Goal: Task Accomplishment & Management: Manage account settings

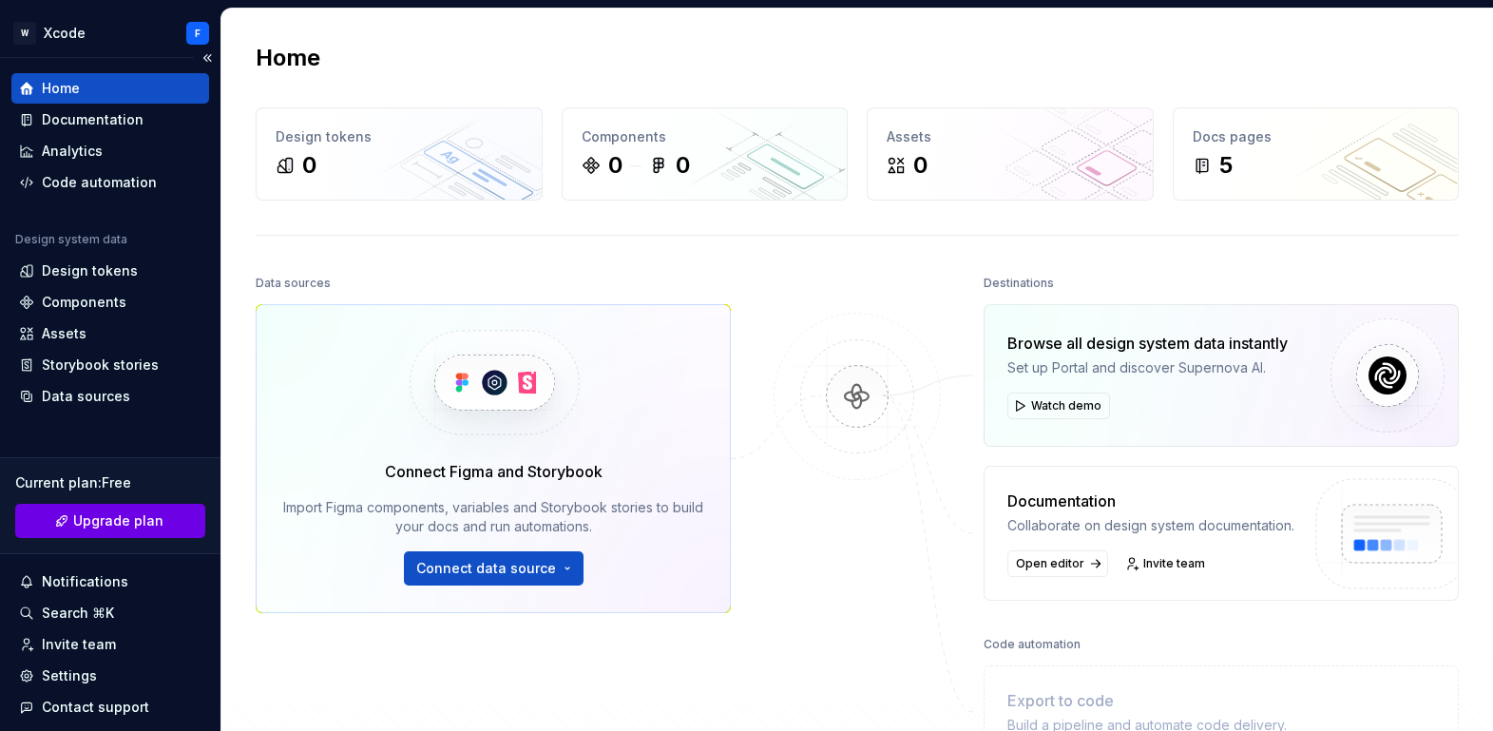
click at [143, 529] on span "Upgrade plan" at bounding box center [118, 520] width 90 height 19
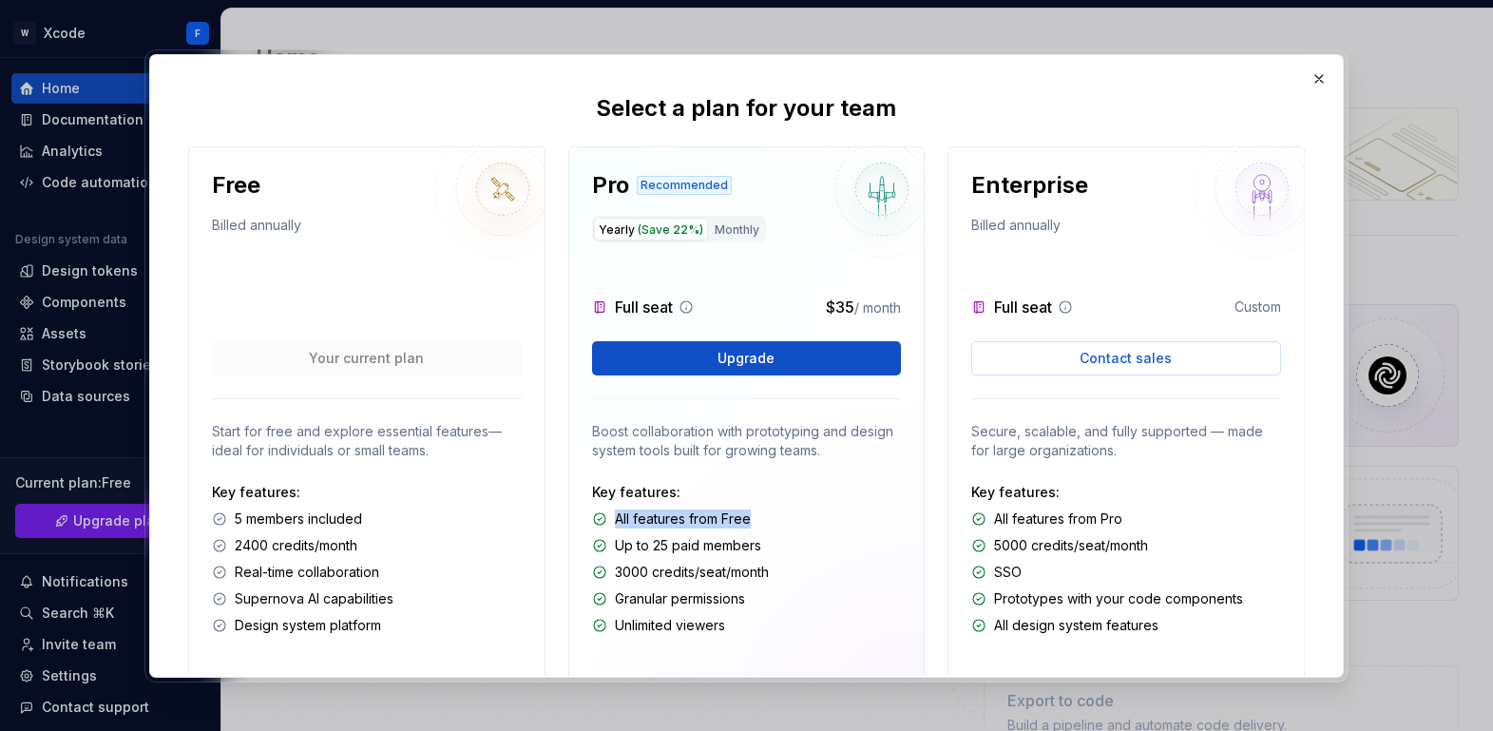
drag, startPoint x: 745, startPoint y: 524, endPoint x: 613, endPoint y: 517, distance: 132.3
click at [613, 517] on div "All features from Free" at bounding box center [747, 518] width 310 height 19
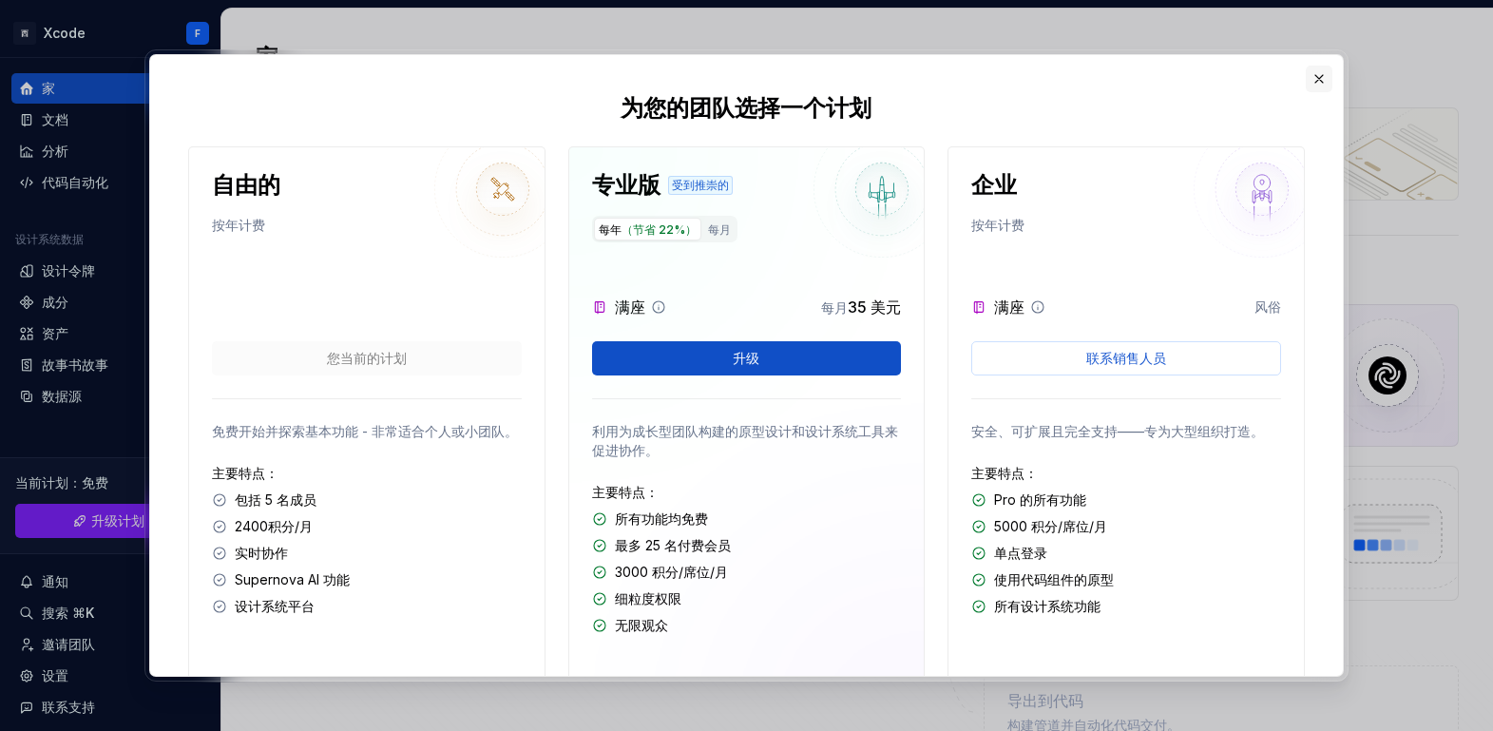
click at [1321, 81] on button "button" at bounding box center [1319, 79] width 27 height 27
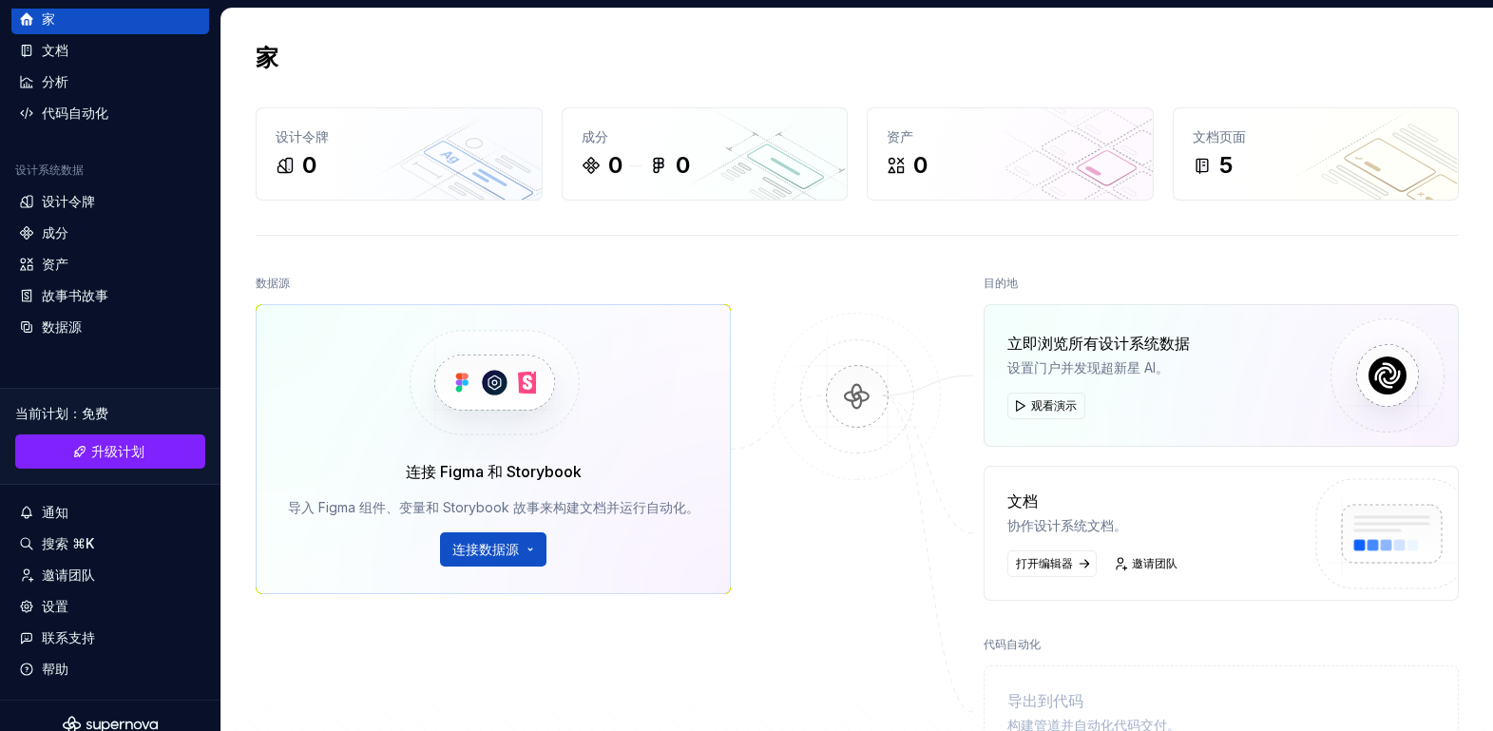
scroll to position [88, 0]
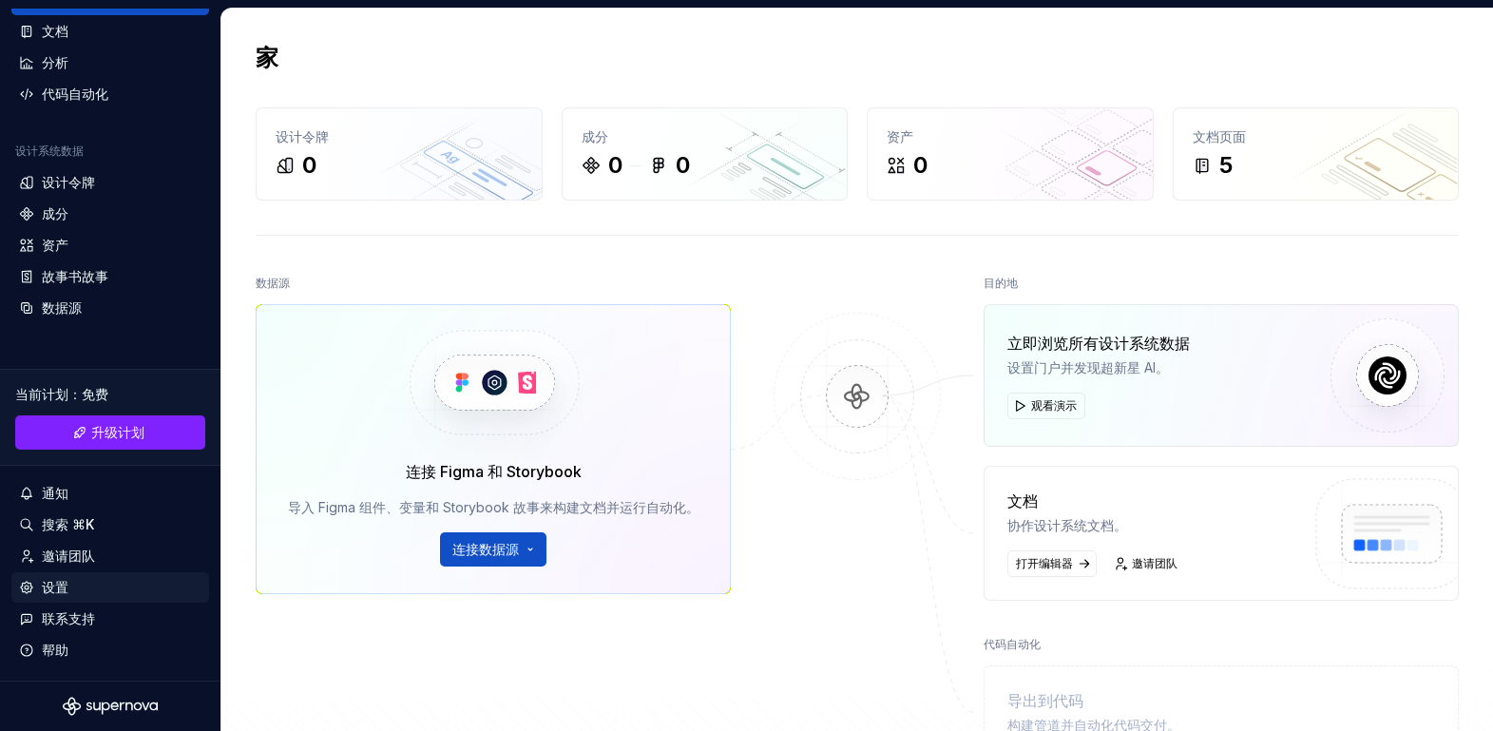
click at [52, 579] on font "设置" at bounding box center [55, 587] width 27 height 16
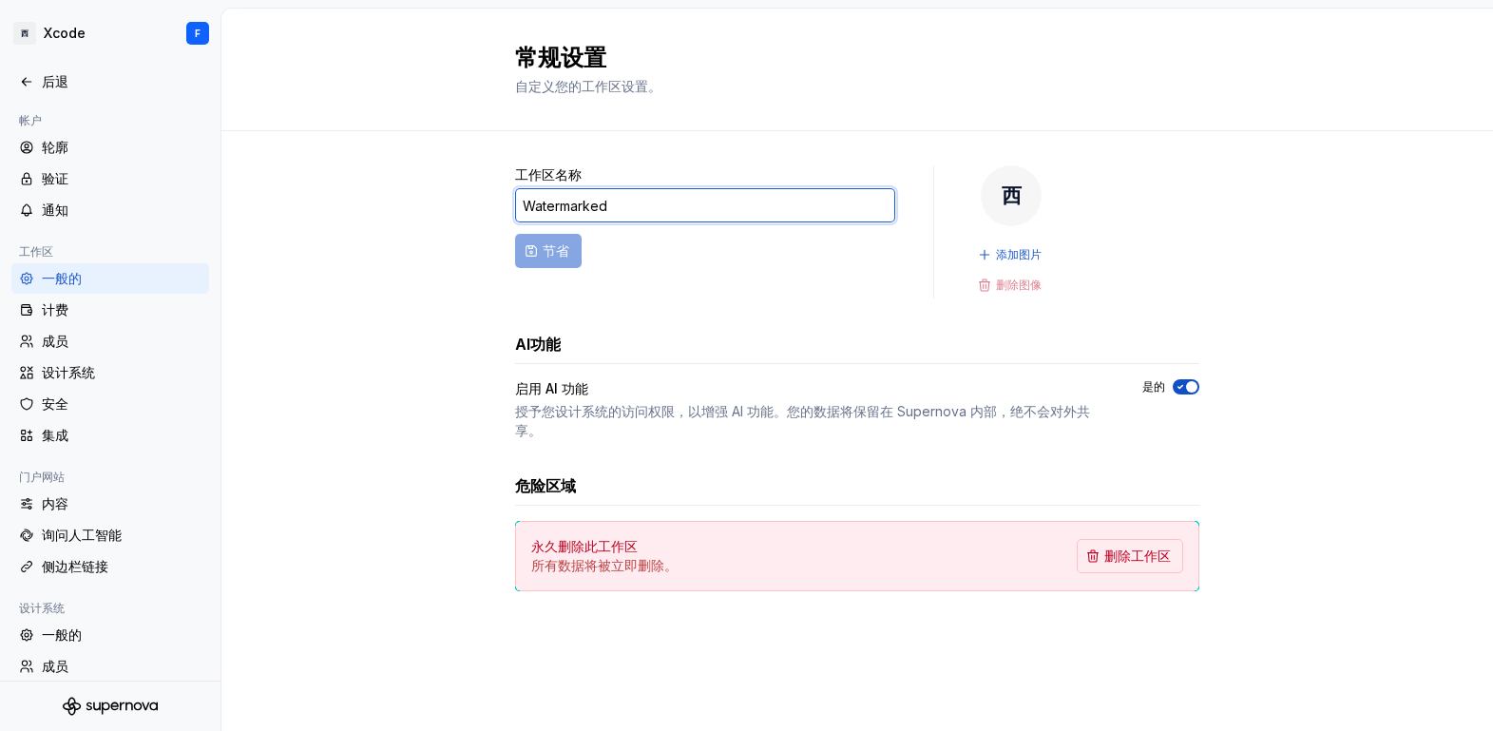
drag, startPoint x: 617, startPoint y: 201, endPoint x: 470, endPoint y: 199, distance: 146.4
click at [470, 199] on div "工作区名称 Watermarked 节省 西 添加图片 删除图像 AI功能 启用 AI 功能 授予您设计系统的访问权限，以增强 AI 功能。您的数据将保留在 …" at bounding box center [856, 397] width 1271 height 532
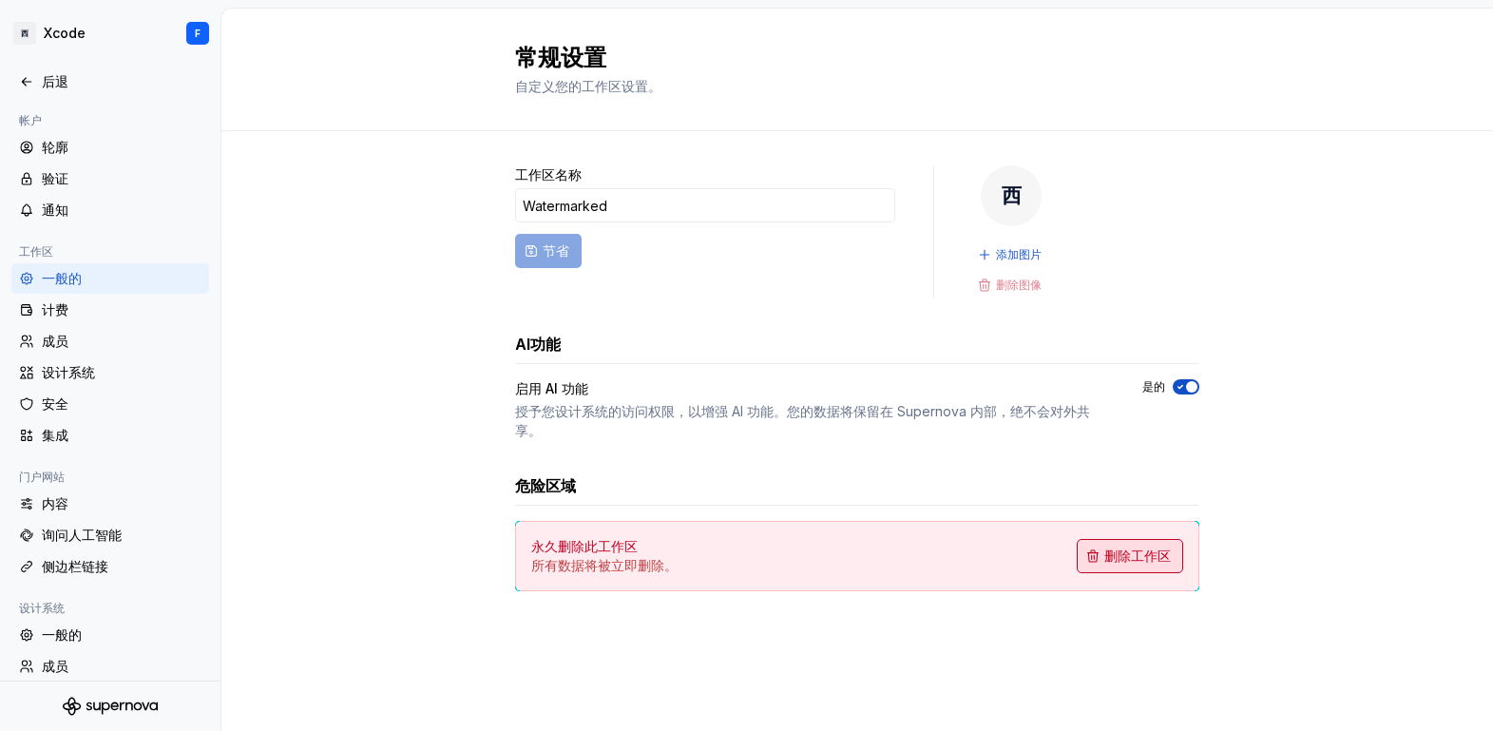
click at [1127, 557] on font "删除工作区" at bounding box center [1137, 555] width 67 height 16
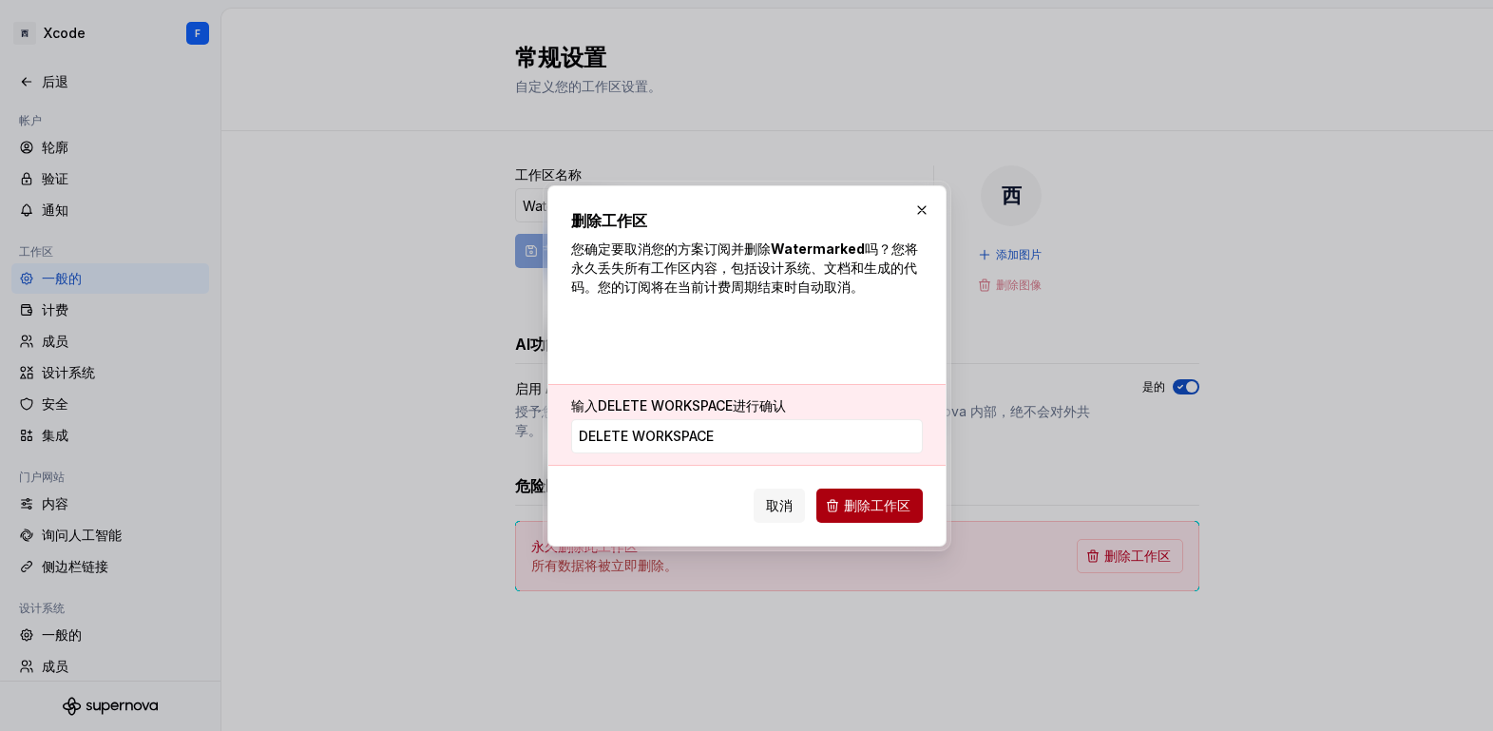
type input "delete workspace"
click at [878, 496] on span "删除工作区" at bounding box center [877, 505] width 67 height 19
click at [782, 501] on font "取消" at bounding box center [779, 505] width 27 height 16
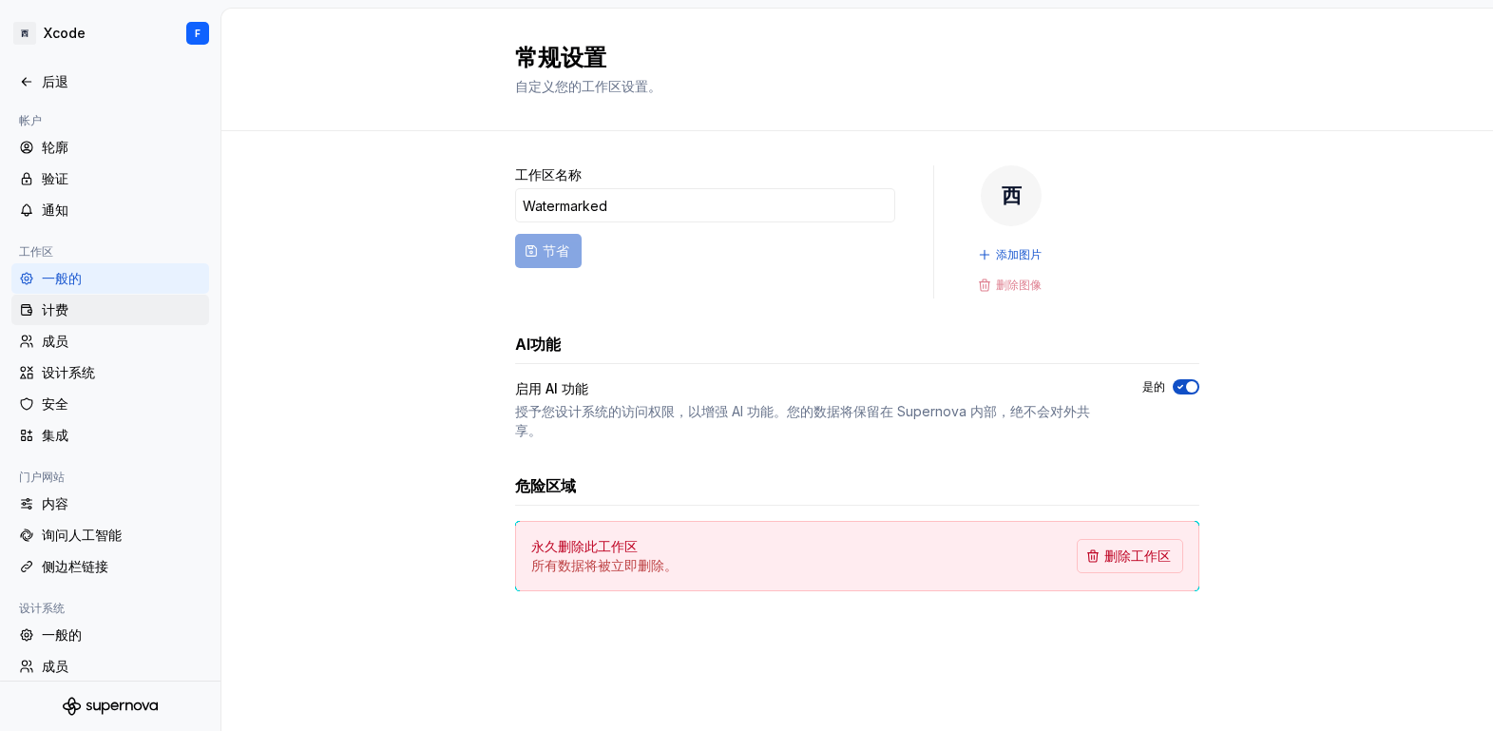
click at [60, 313] on font "计费" at bounding box center [55, 309] width 27 height 16
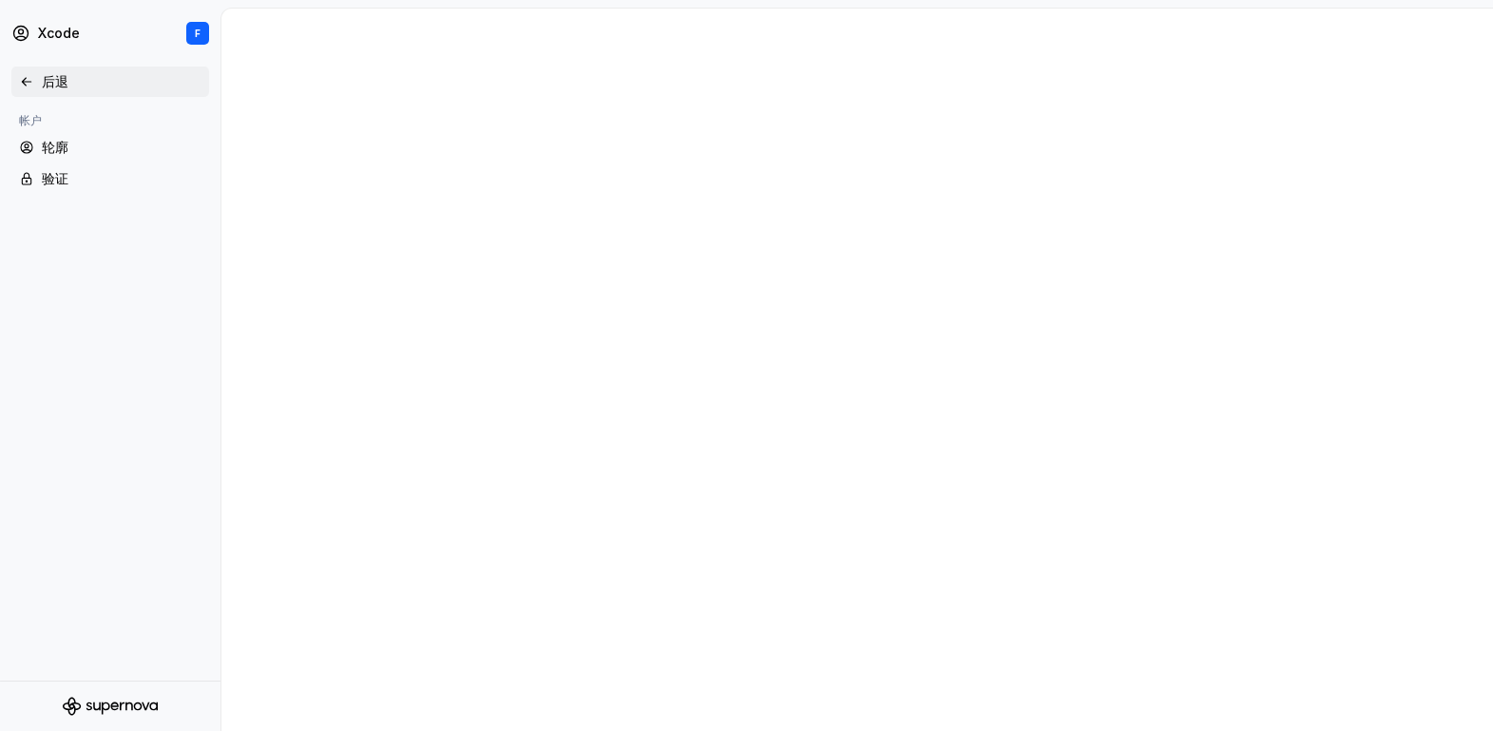
click at [66, 86] on font "后退" at bounding box center [55, 81] width 27 height 16
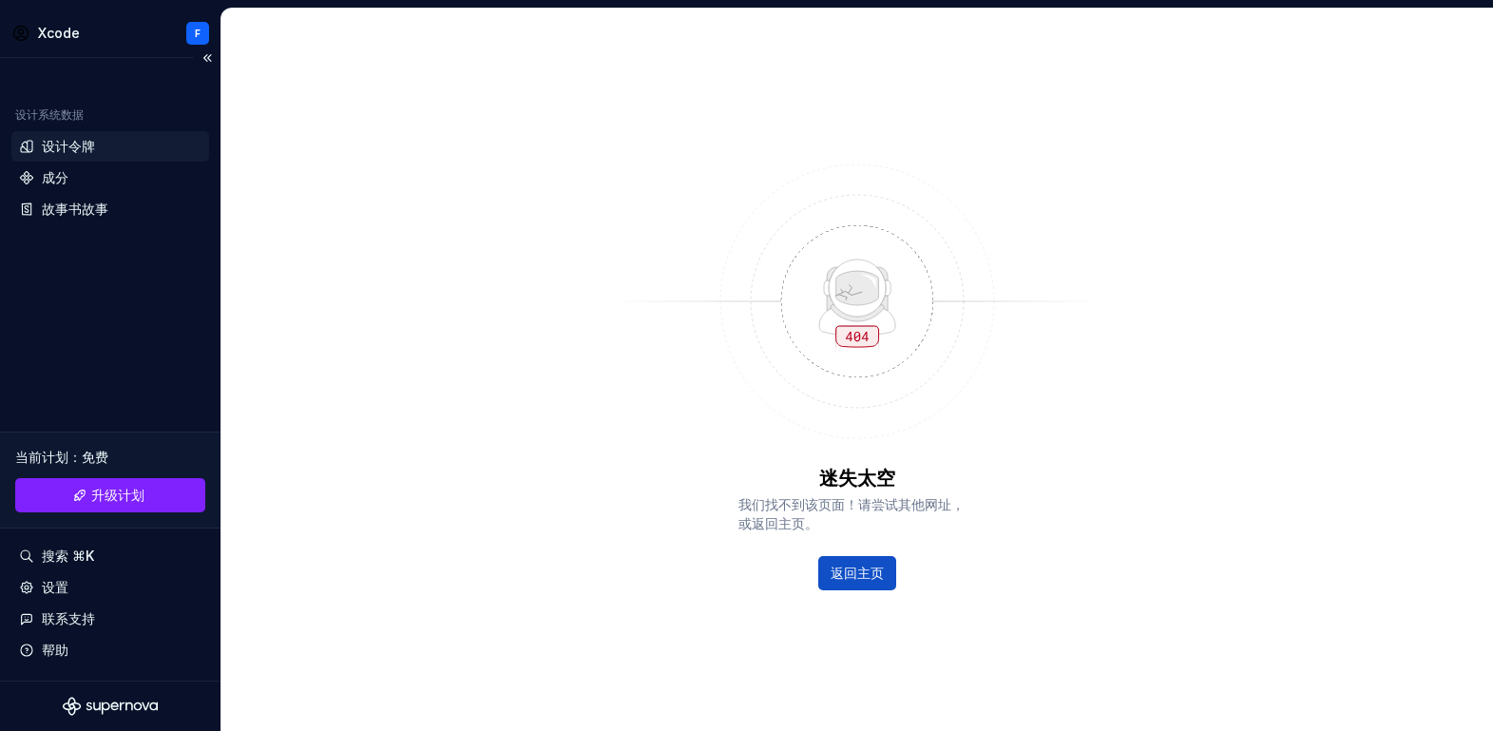
click at [70, 150] on font "设计令牌" at bounding box center [68, 146] width 53 height 16
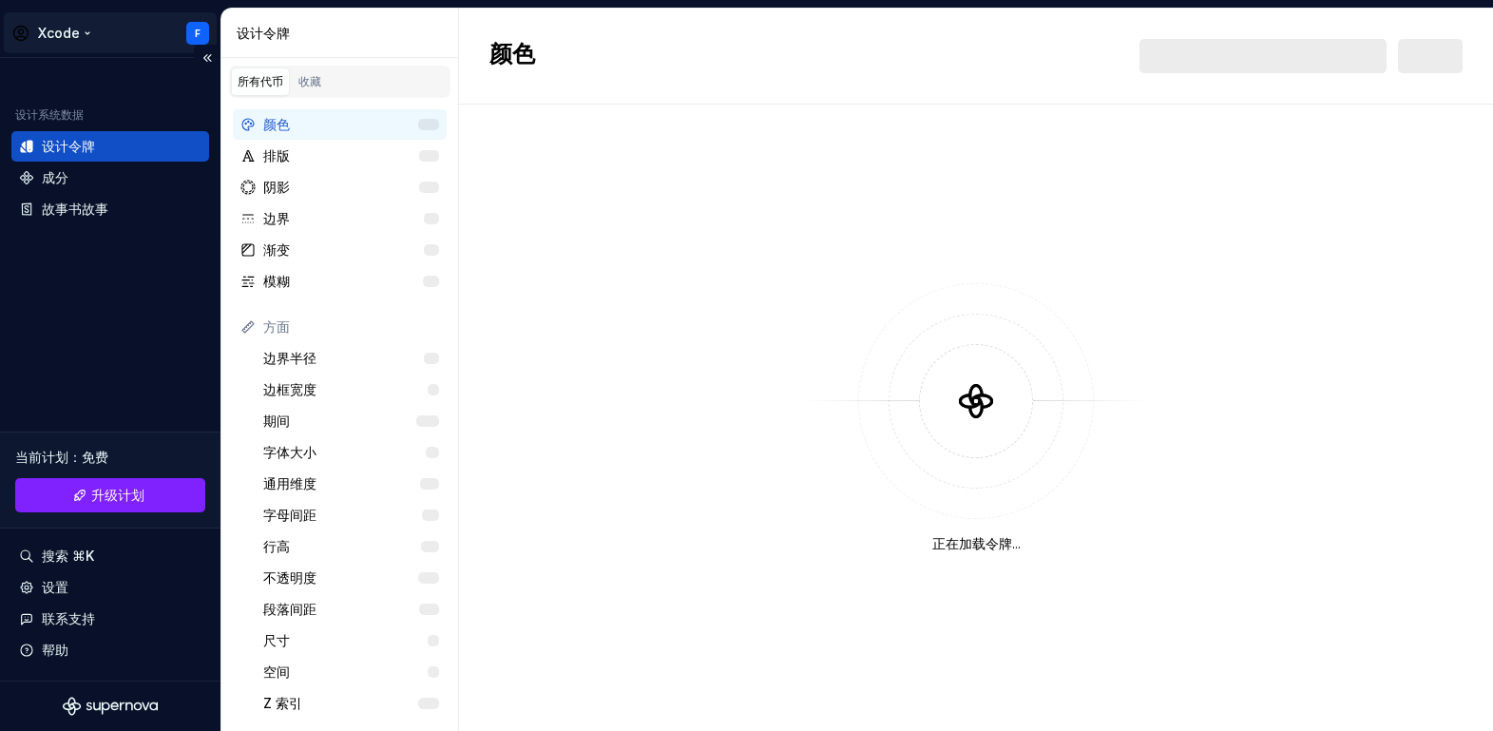
click at [193, 29] on html "Xcode F 设计系统数据 设计令牌 成分 故事书故事 当前计划 ： 免费 升级计划 搜索 ⌘K 设置 联系支持 帮助 设计令牌 所有代币 收藏 颜色 排版…" at bounding box center [746, 365] width 1493 height 731
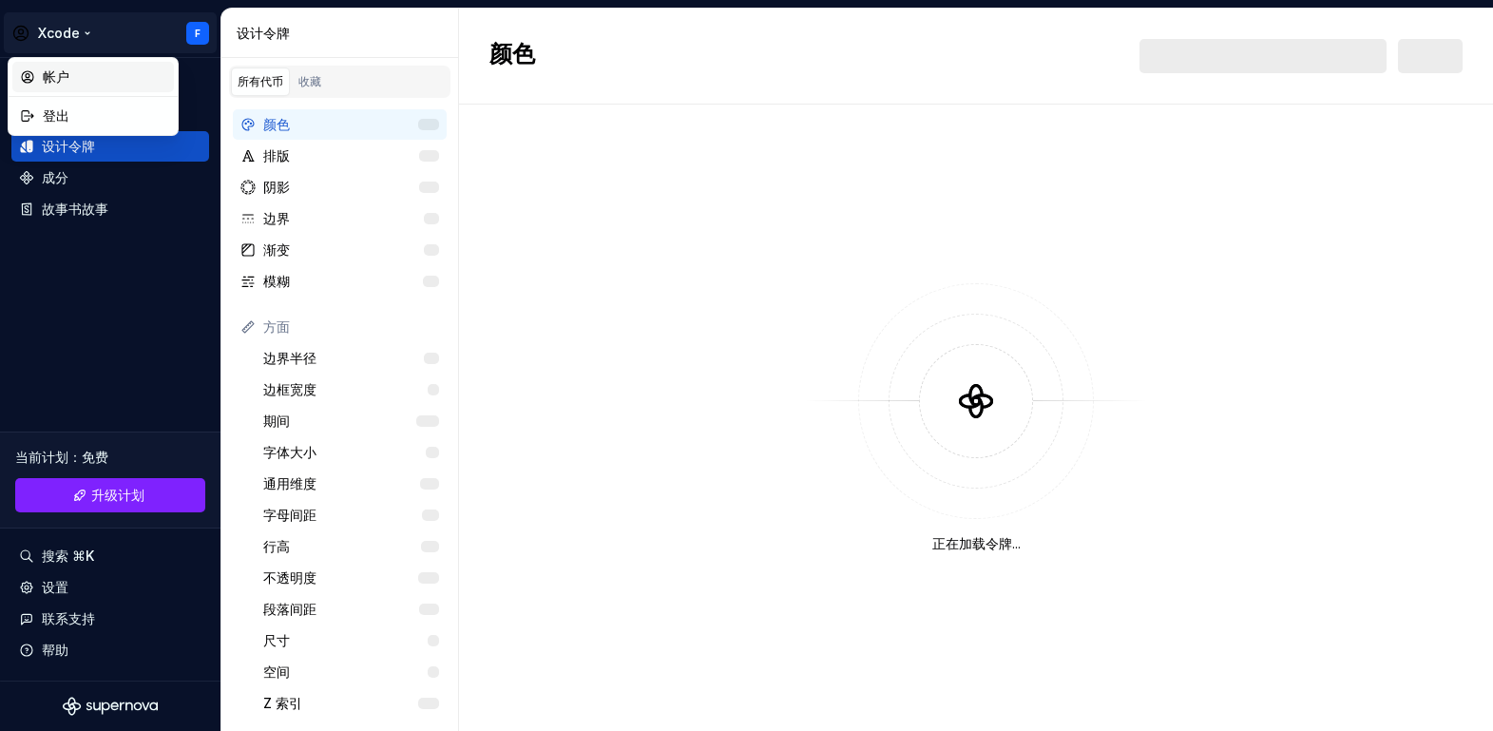
click at [98, 79] on font "帐户" at bounding box center [105, 76] width 124 height 19
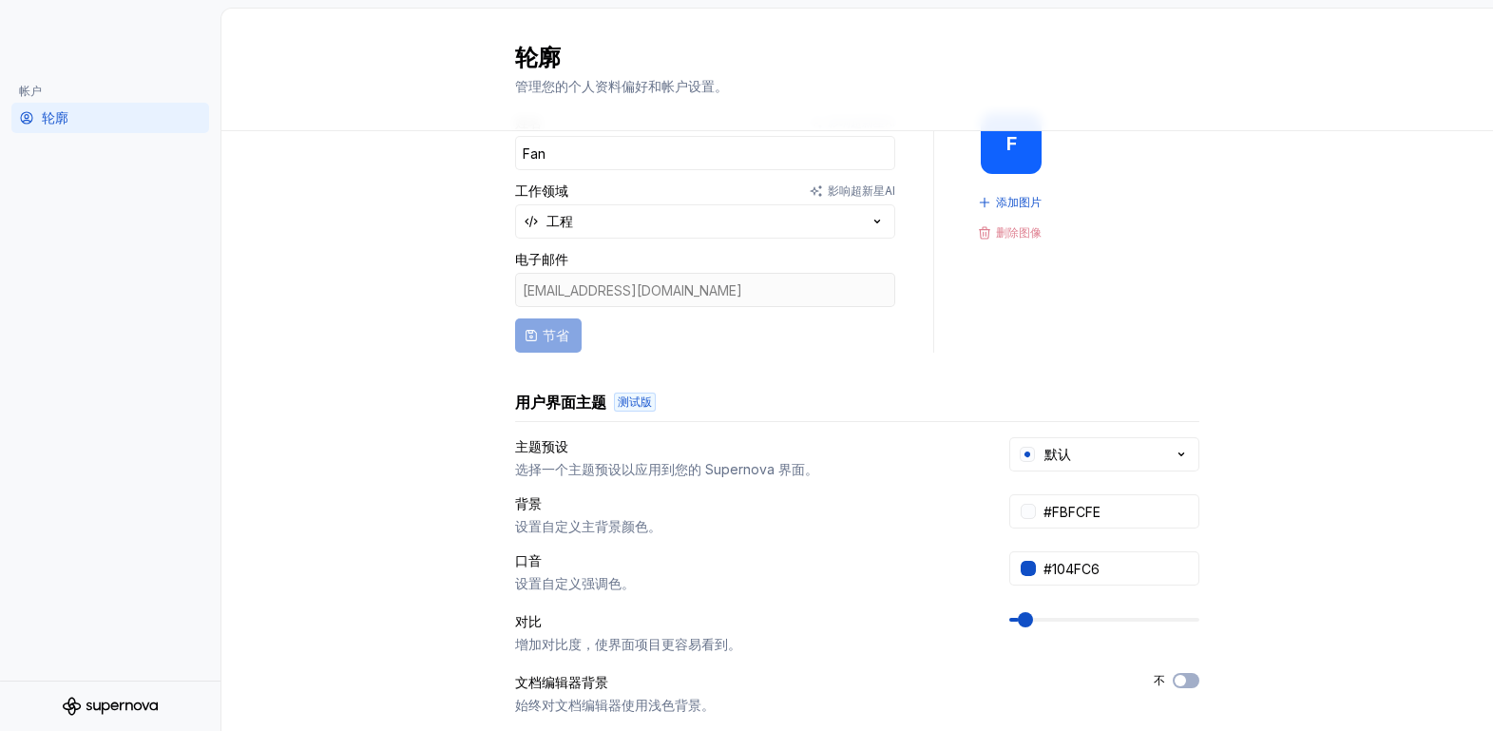
scroll to position [81, 0]
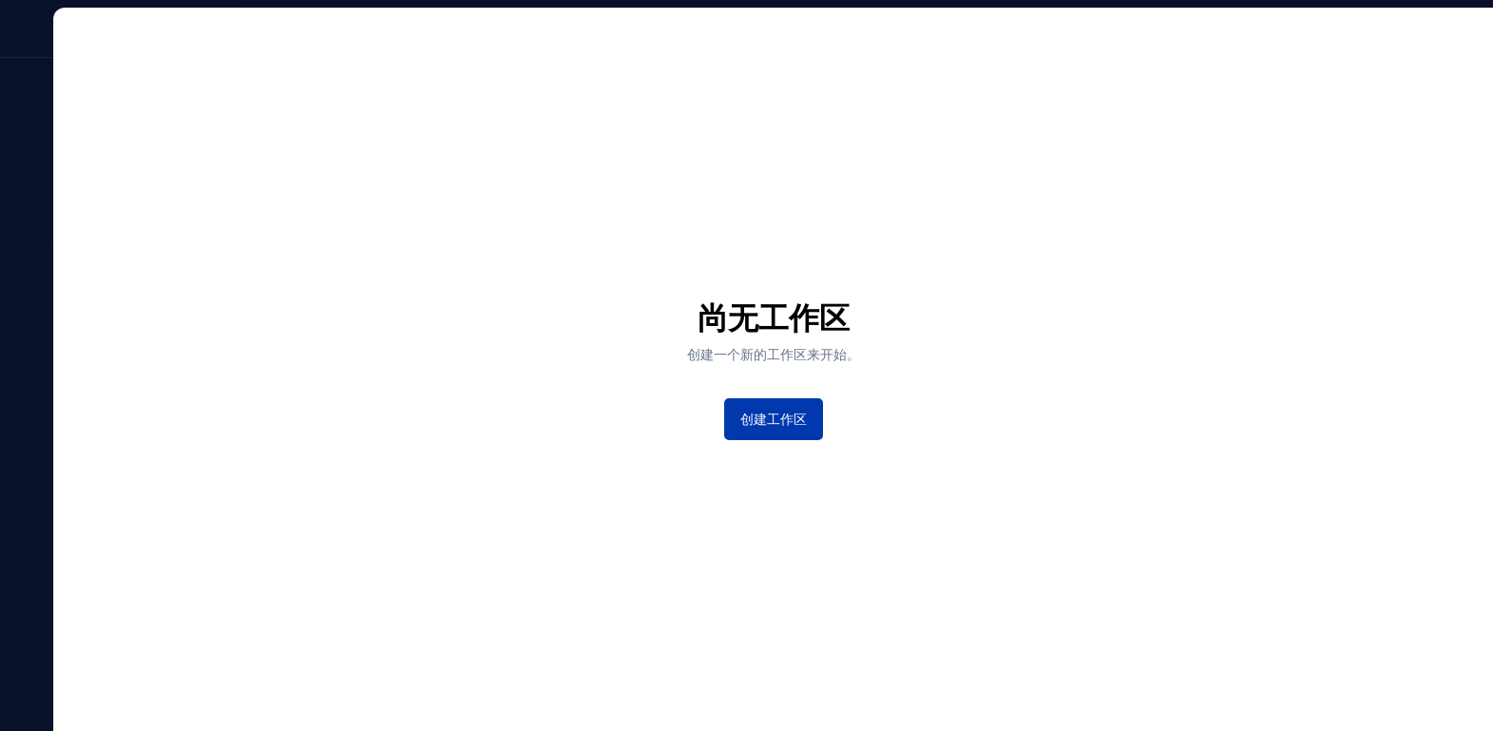
click at [750, 428] on span "创建工作区" at bounding box center [773, 419] width 67 height 19
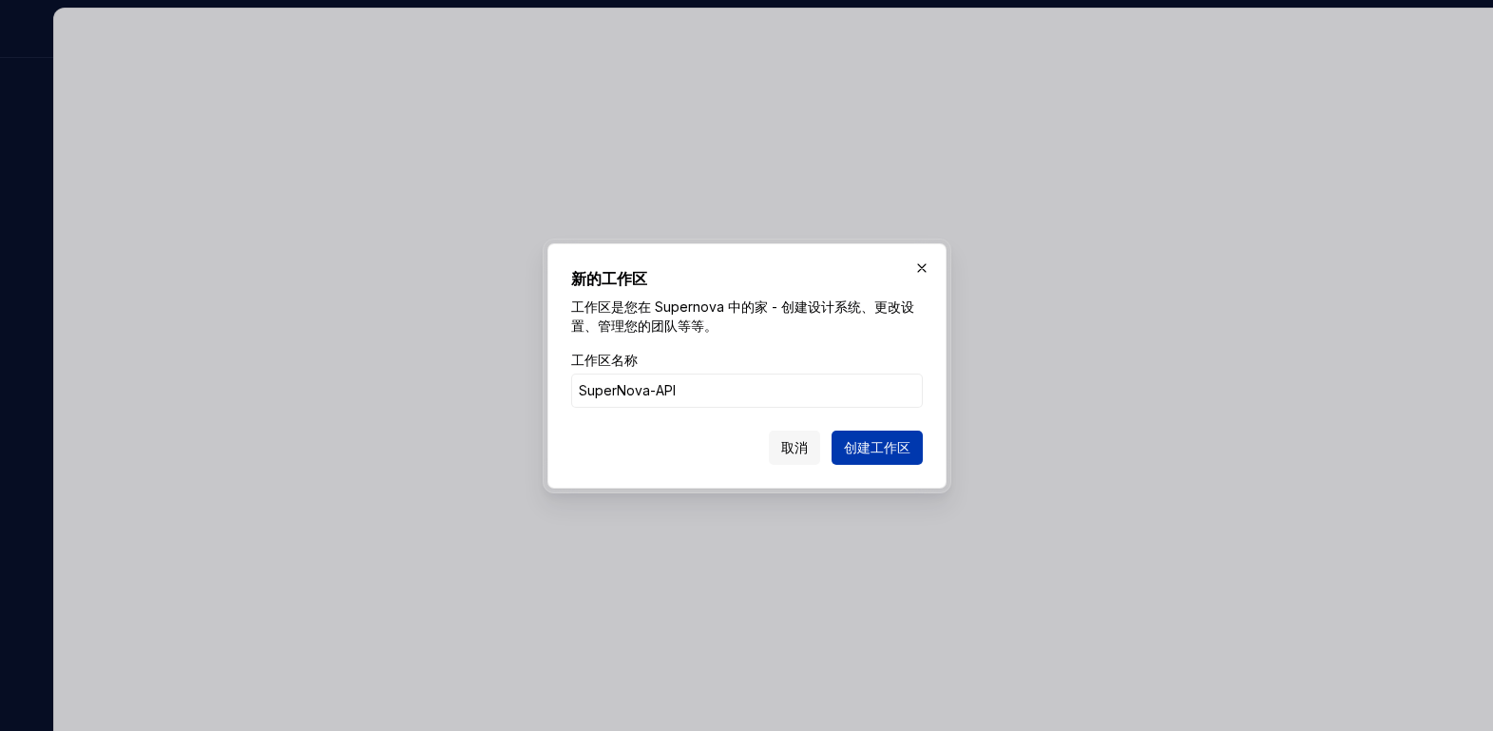
type input "SuperNova-API"
click at [897, 451] on font "创建工作区" at bounding box center [877, 447] width 67 height 16
